Goal: Navigation & Orientation: Find specific page/section

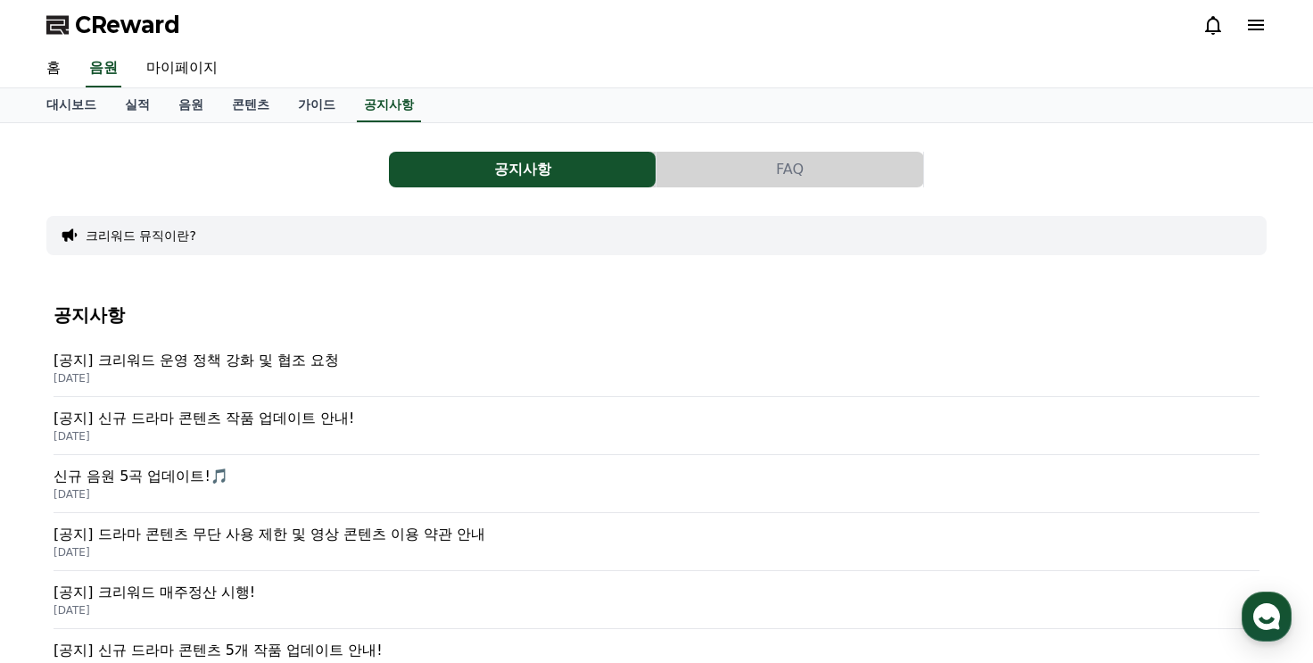
click at [1205, 28] on icon at bounding box center [1212, 24] width 21 height 21
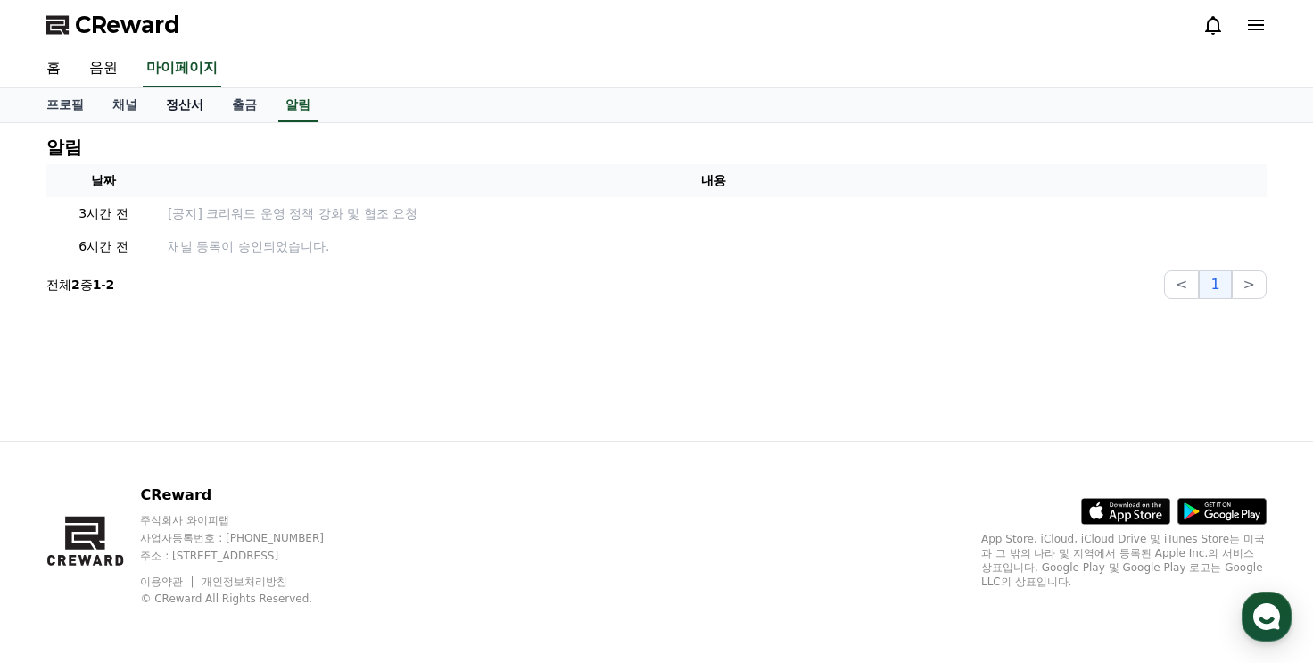
click at [183, 109] on link "정산서" at bounding box center [185, 105] width 66 height 34
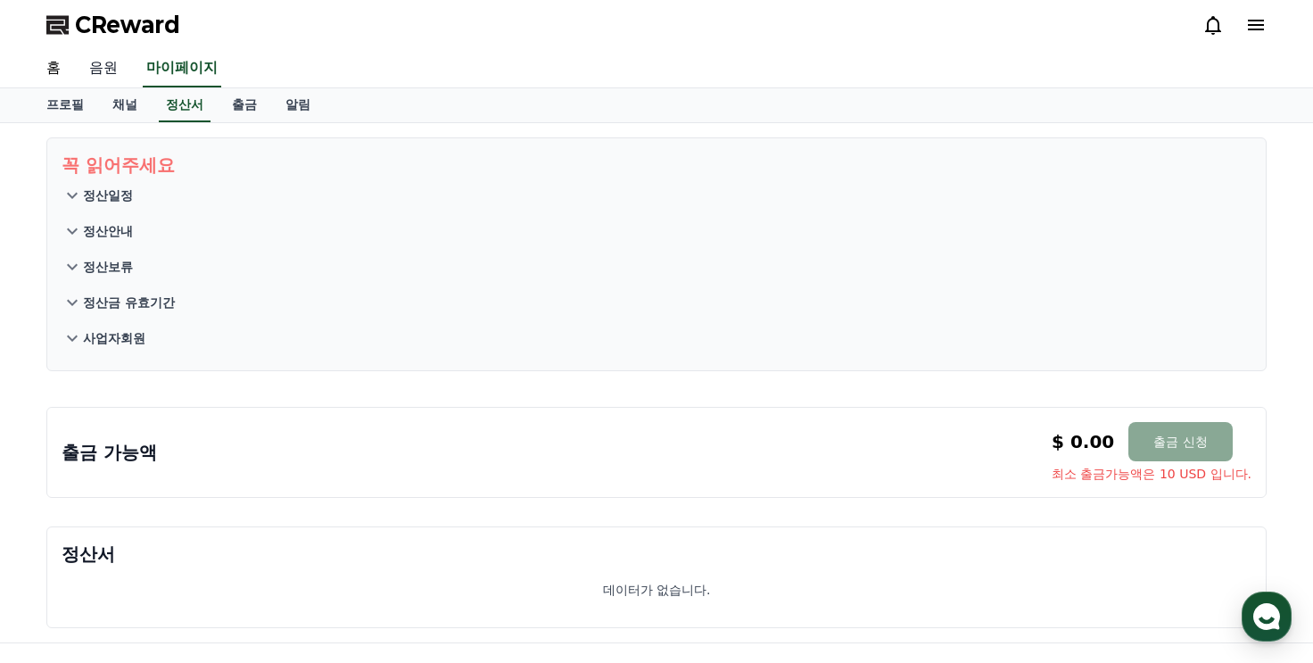
click at [92, 68] on link "음원" at bounding box center [103, 68] width 57 height 37
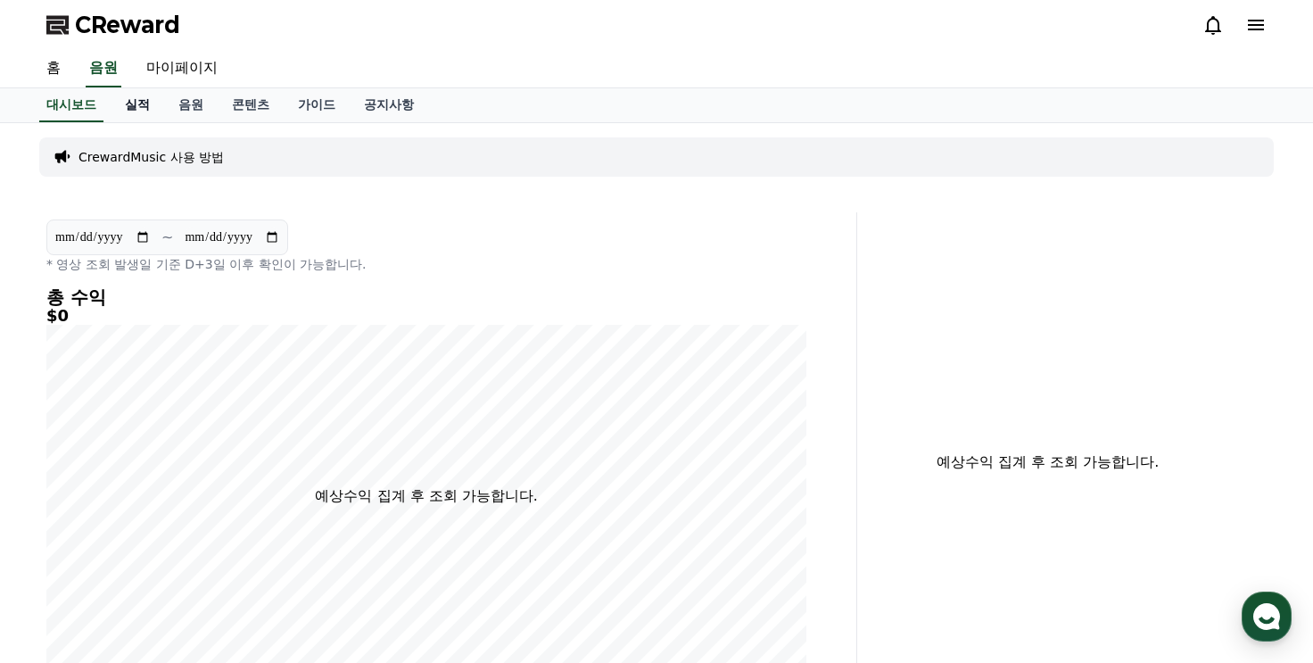
click at [139, 113] on link "실적" at bounding box center [138, 105] width 54 height 34
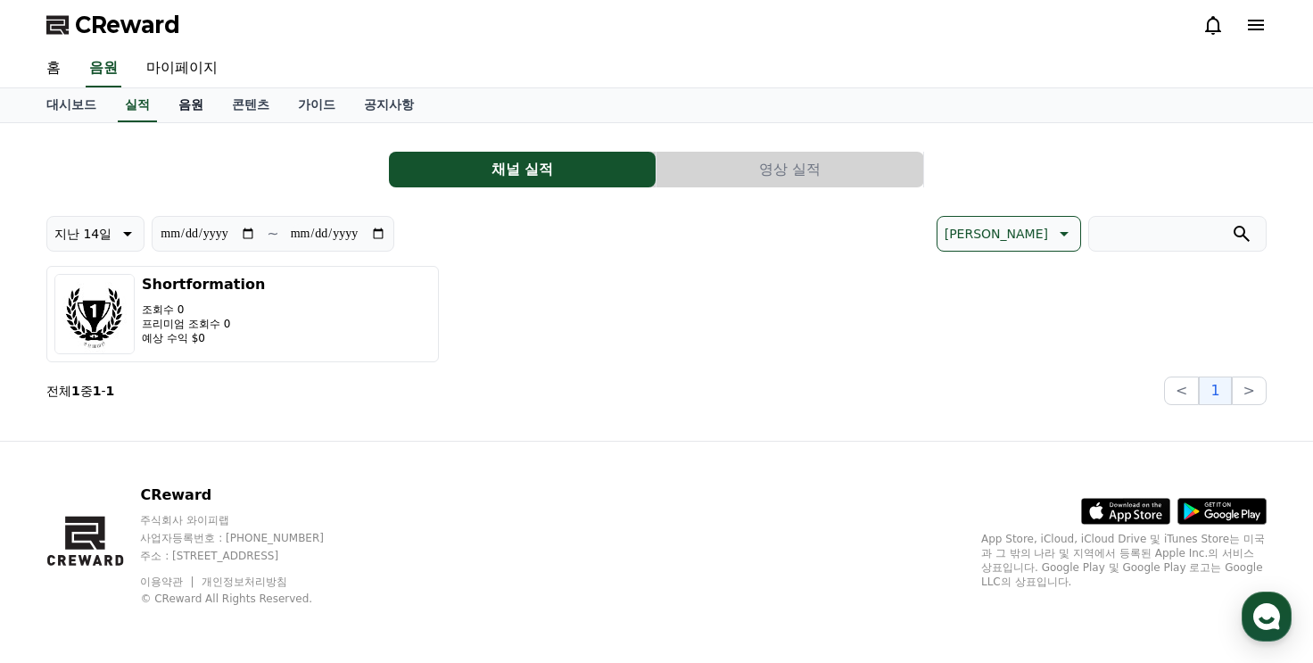
click at [185, 110] on link "음원" at bounding box center [191, 105] width 54 height 34
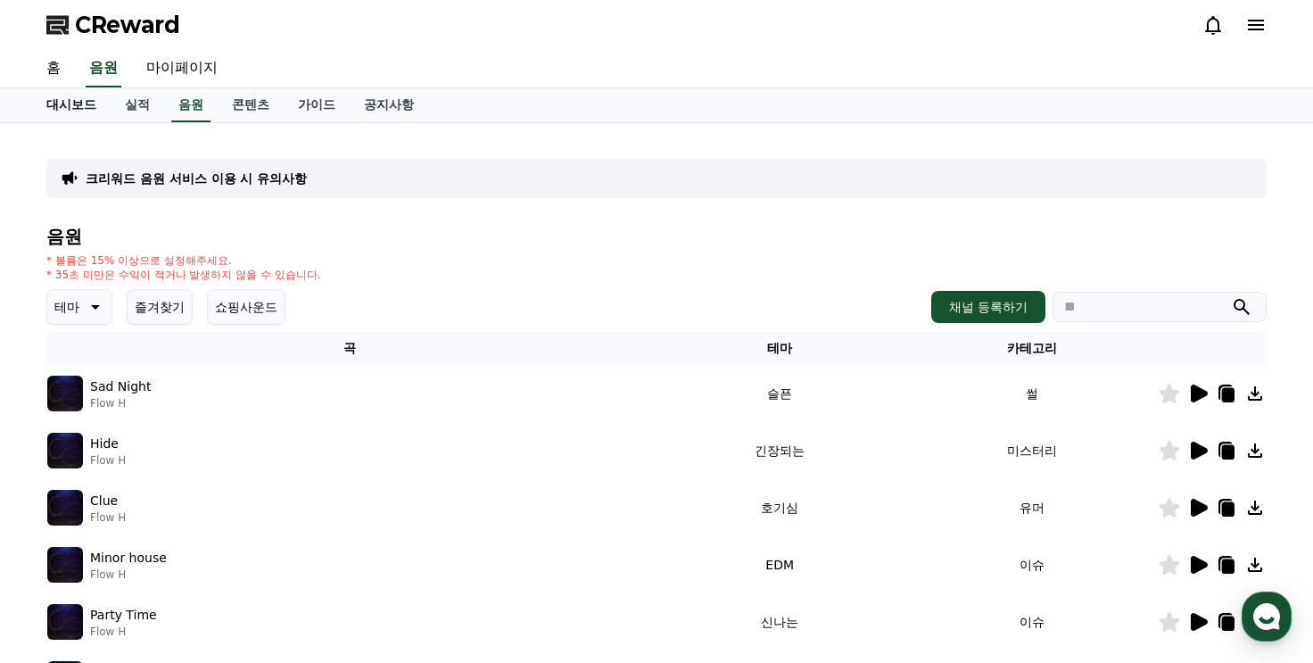
click at [108, 113] on link "대시보드" at bounding box center [71, 105] width 78 height 34
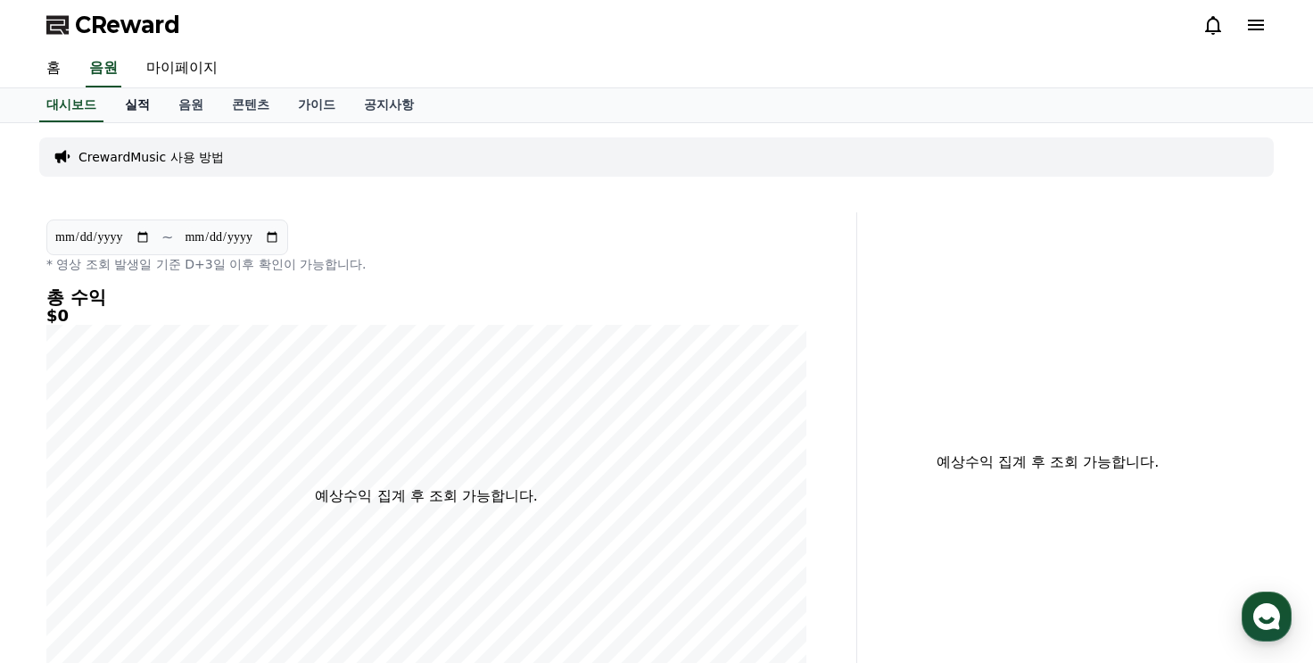
click at [136, 109] on link "실적" at bounding box center [138, 105] width 54 height 34
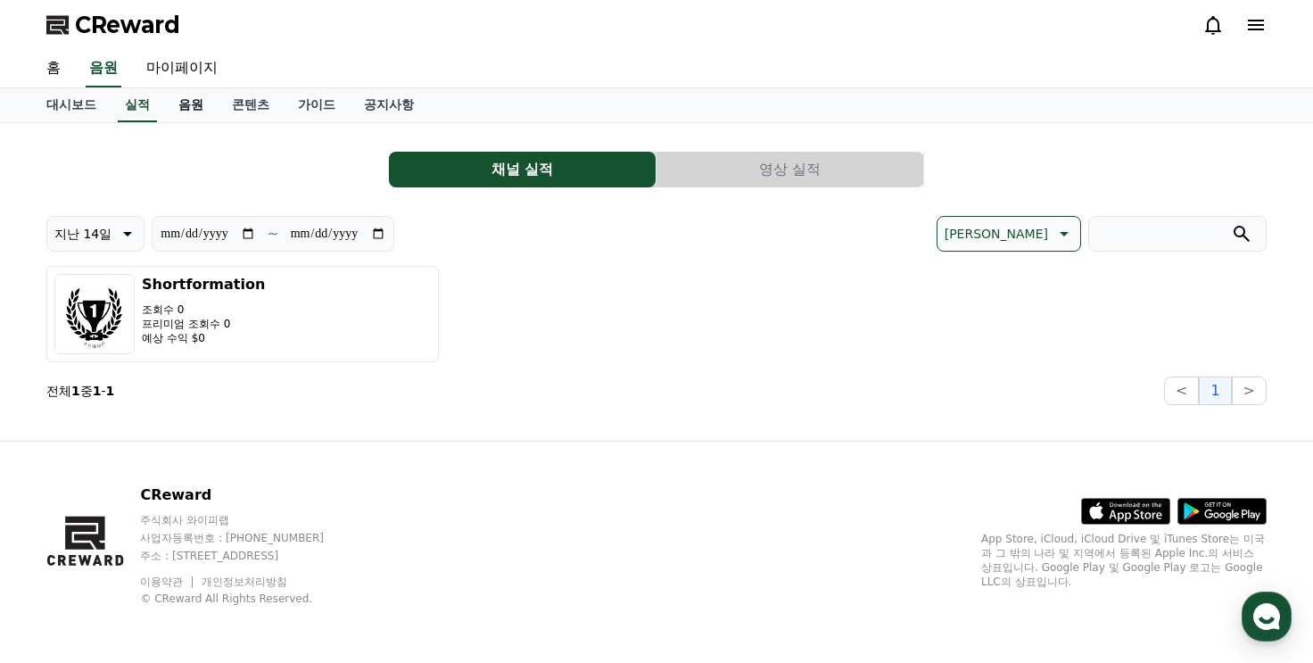
click at [183, 110] on link "음원" at bounding box center [191, 105] width 54 height 34
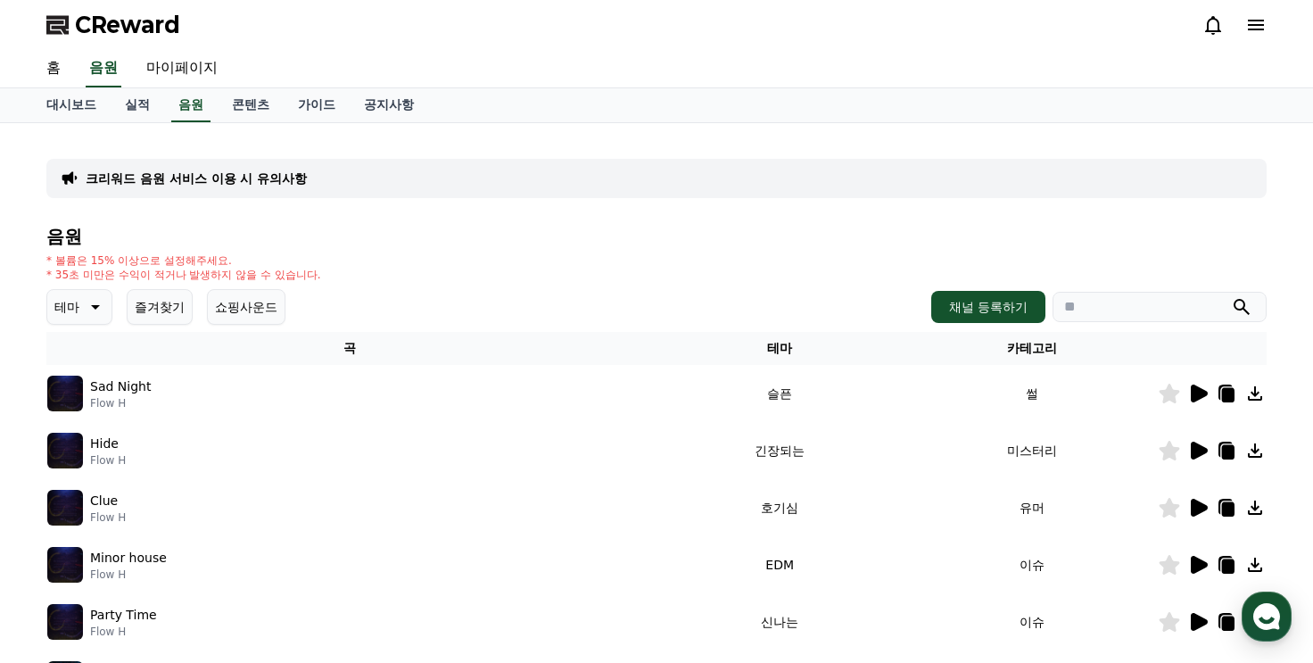
click at [169, 306] on button "즐겨찾기" at bounding box center [160, 307] width 66 height 36
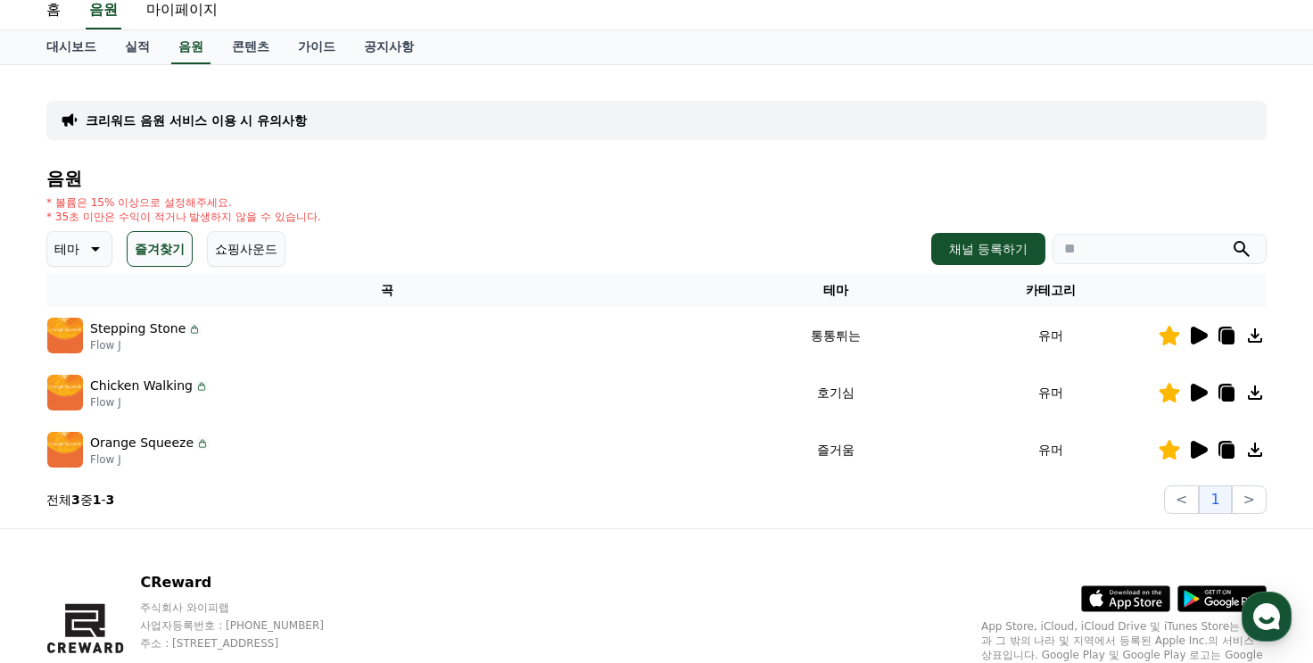
scroll to position [89, 0]
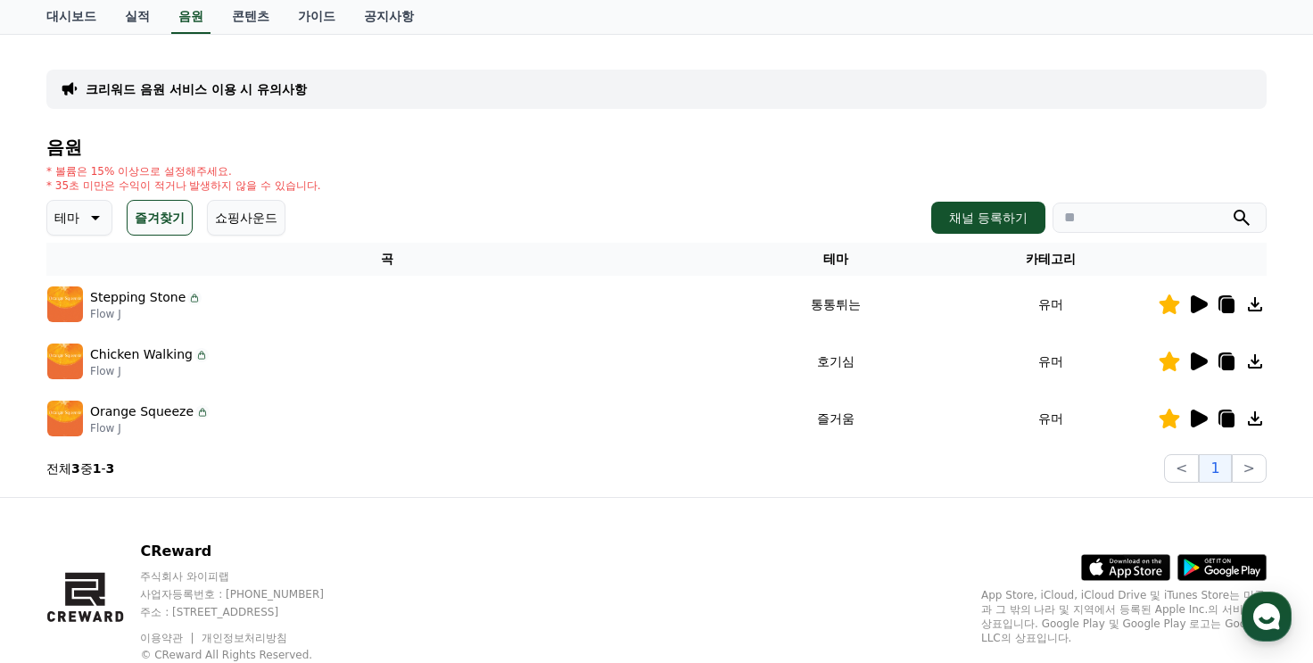
click at [1204, 414] on icon at bounding box center [1198, 418] width 17 height 18
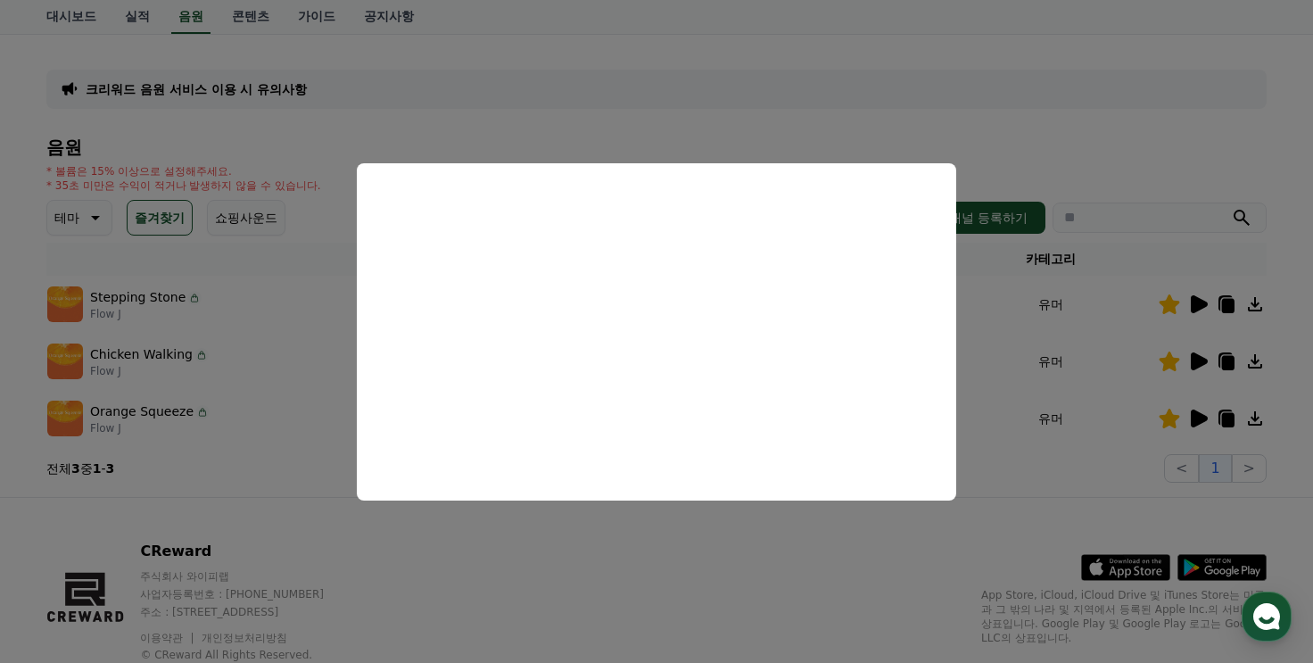
click at [1031, 387] on button "close modal" at bounding box center [656, 331] width 1313 height 663
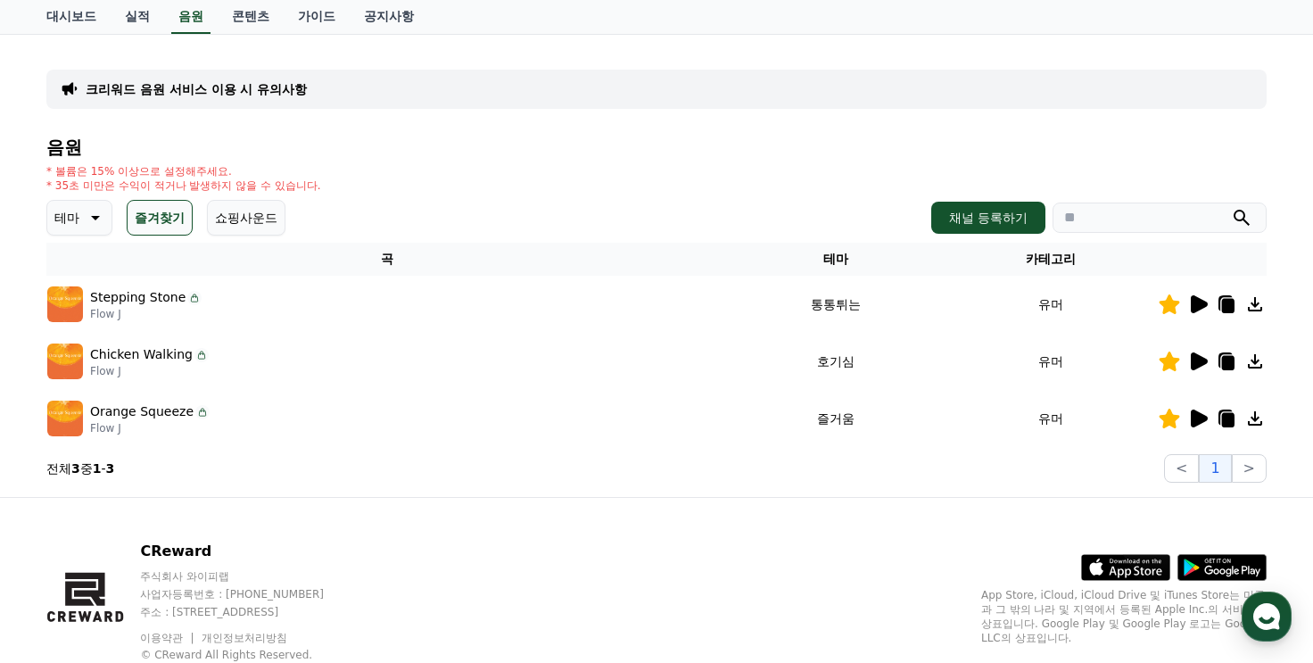
click at [1230, 414] on icon at bounding box center [1228, 420] width 12 height 14
click at [1218, 362] on icon at bounding box center [1225, 360] width 14 height 16
